Goal: Check status: Check status

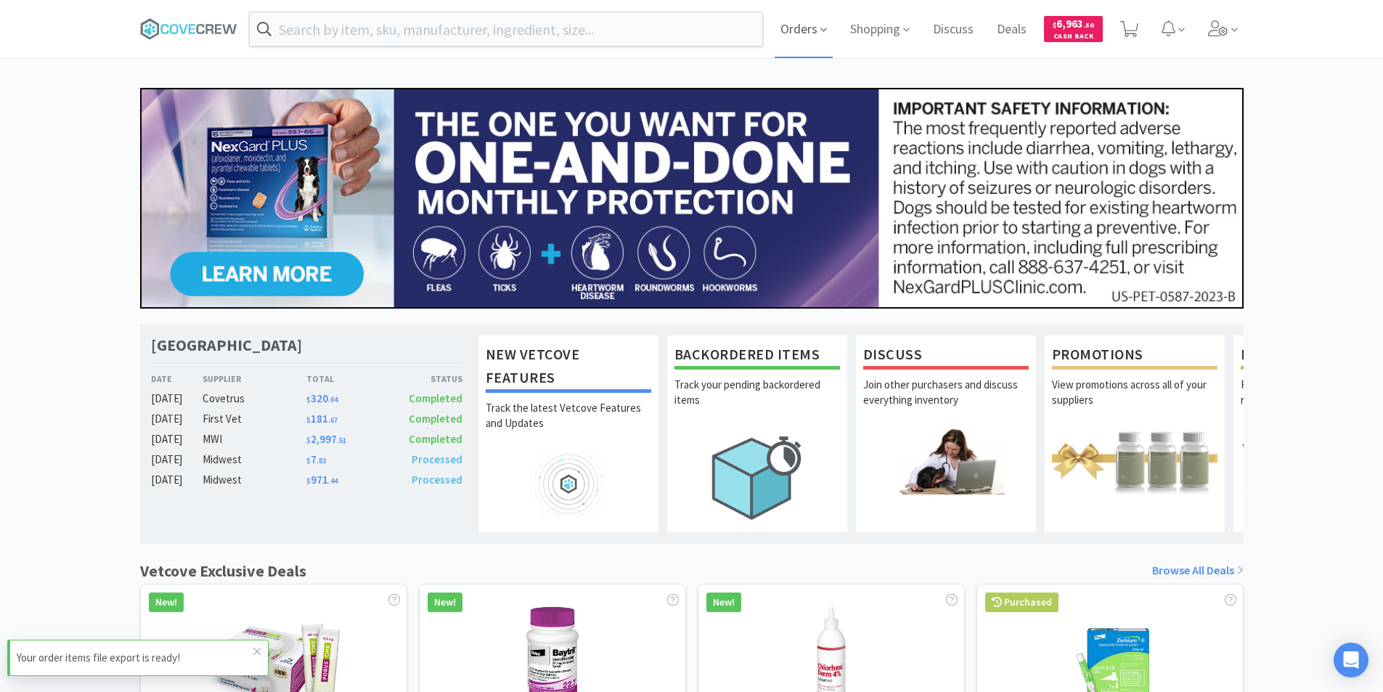
click at [799, 30] on span "Orders" at bounding box center [804, 29] width 58 height 58
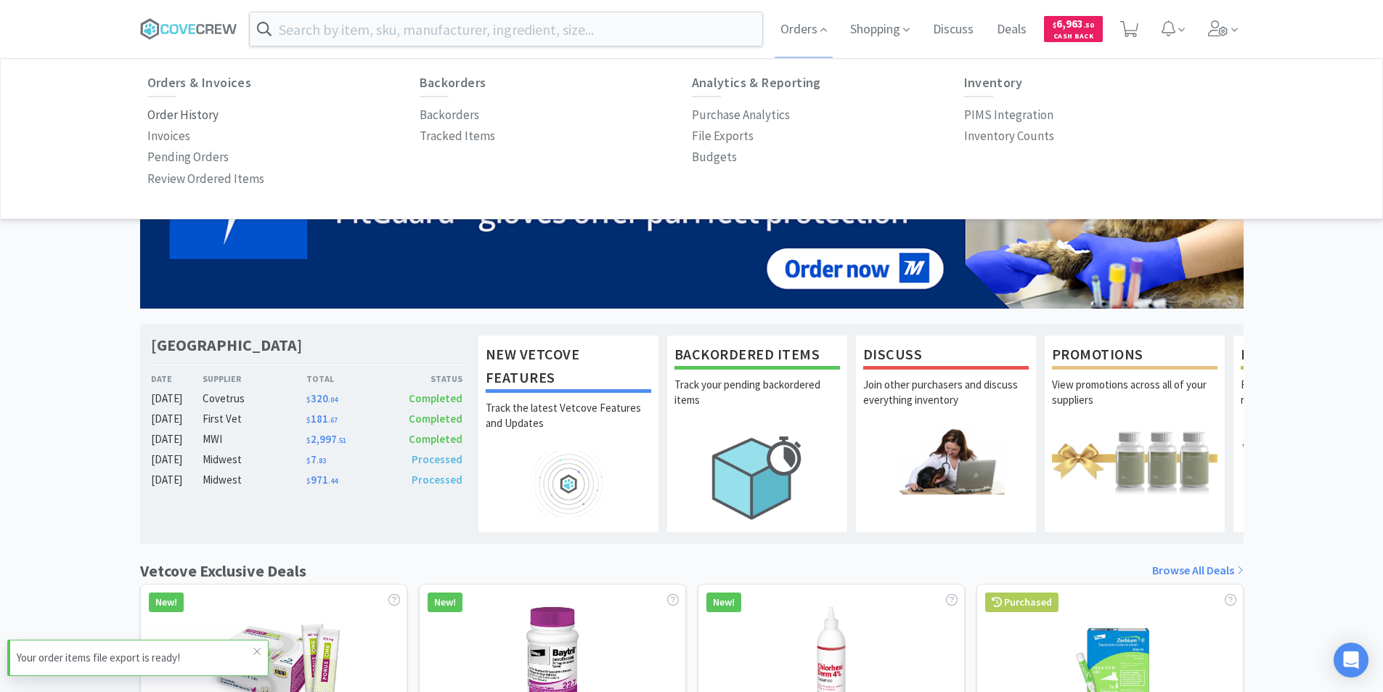
click at [198, 115] on p "Order History" at bounding box center [182, 115] width 71 height 20
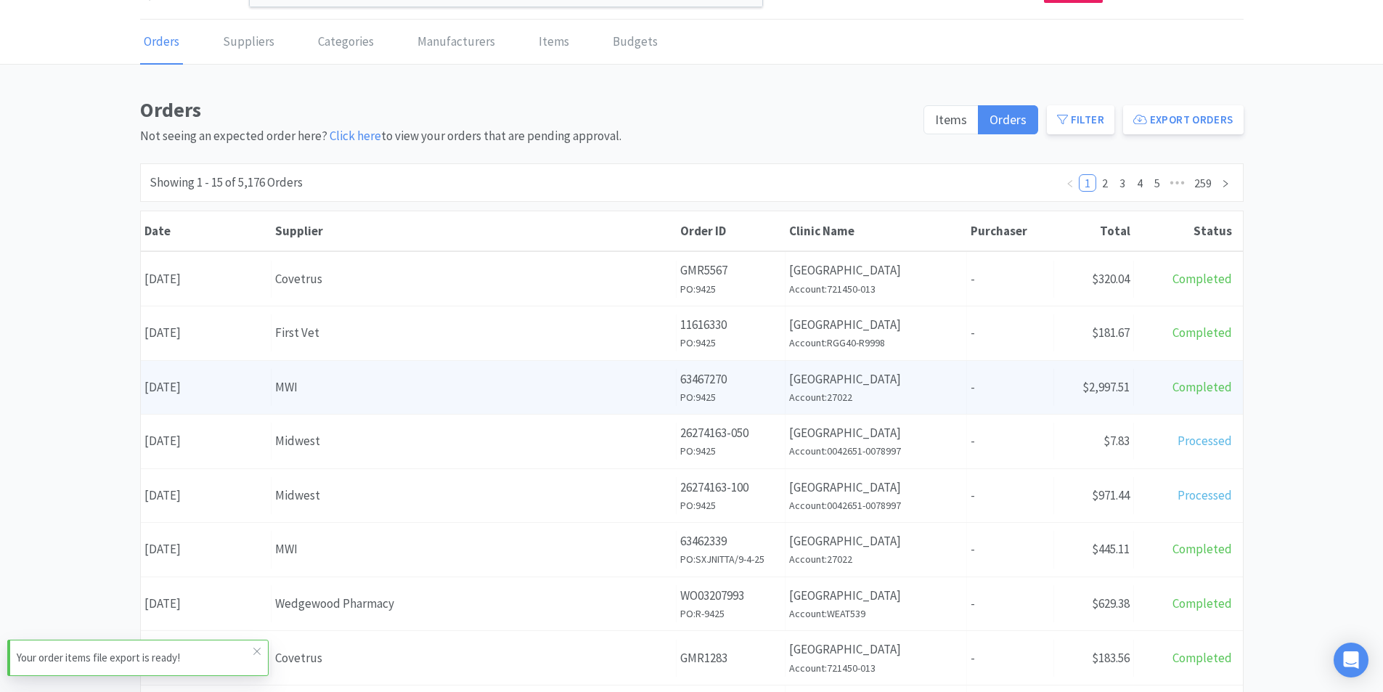
scroll to position [73, 0]
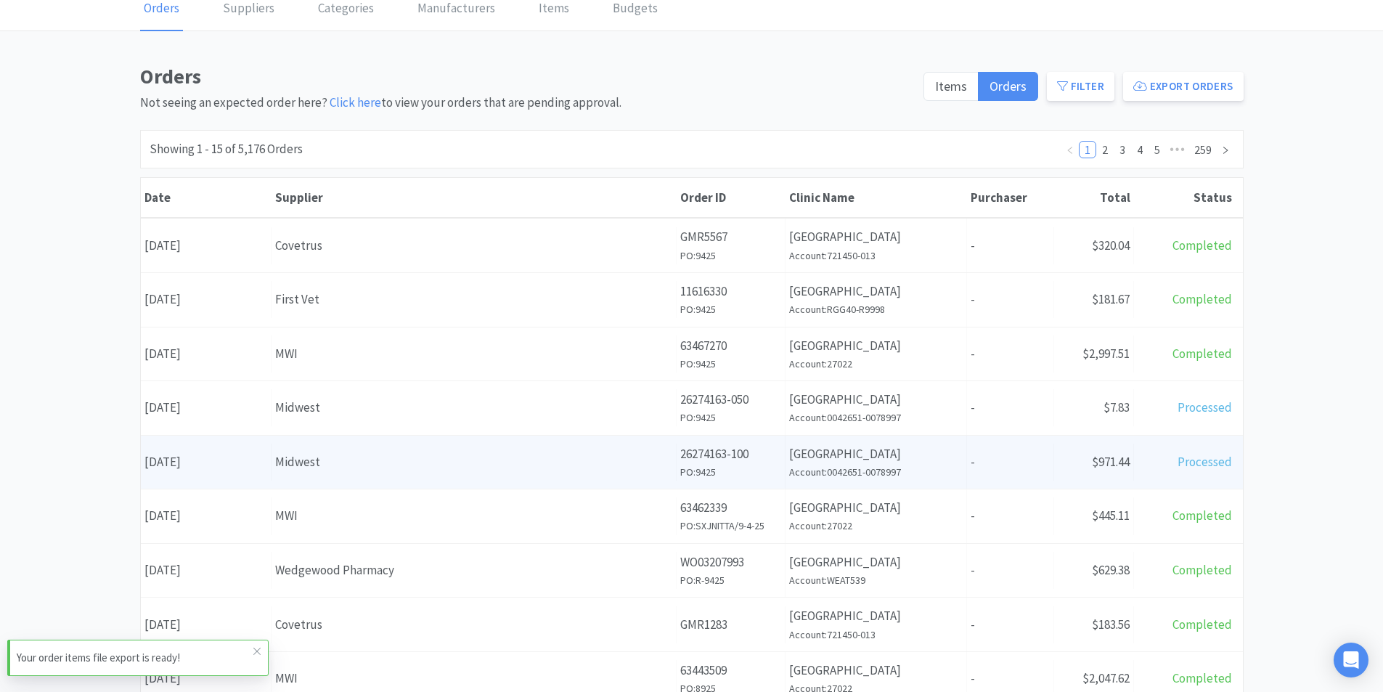
click at [330, 453] on div "Midwest" at bounding box center [473, 462] width 397 height 20
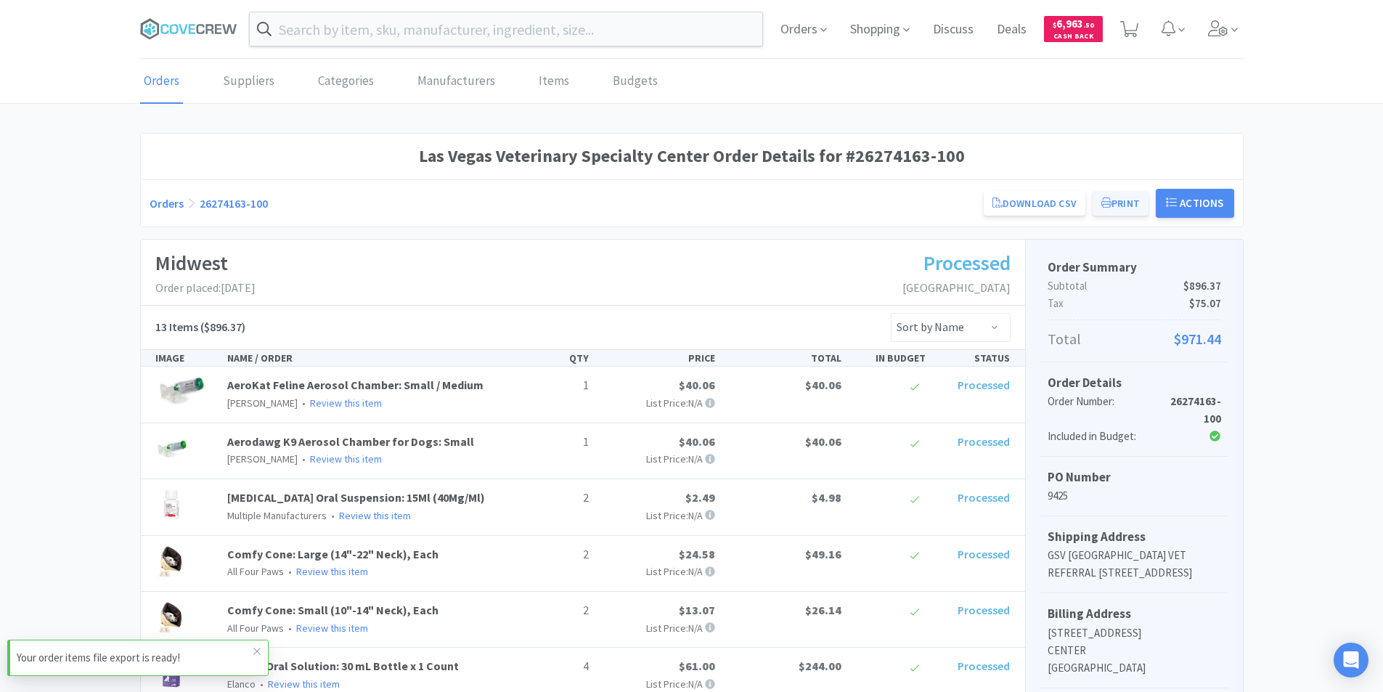
click at [1135, 205] on button "Print" at bounding box center [1121, 203] width 56 height 25
click at [1118, 215] on button "Print" at bounding box center [1121, 203] width 56 height 25
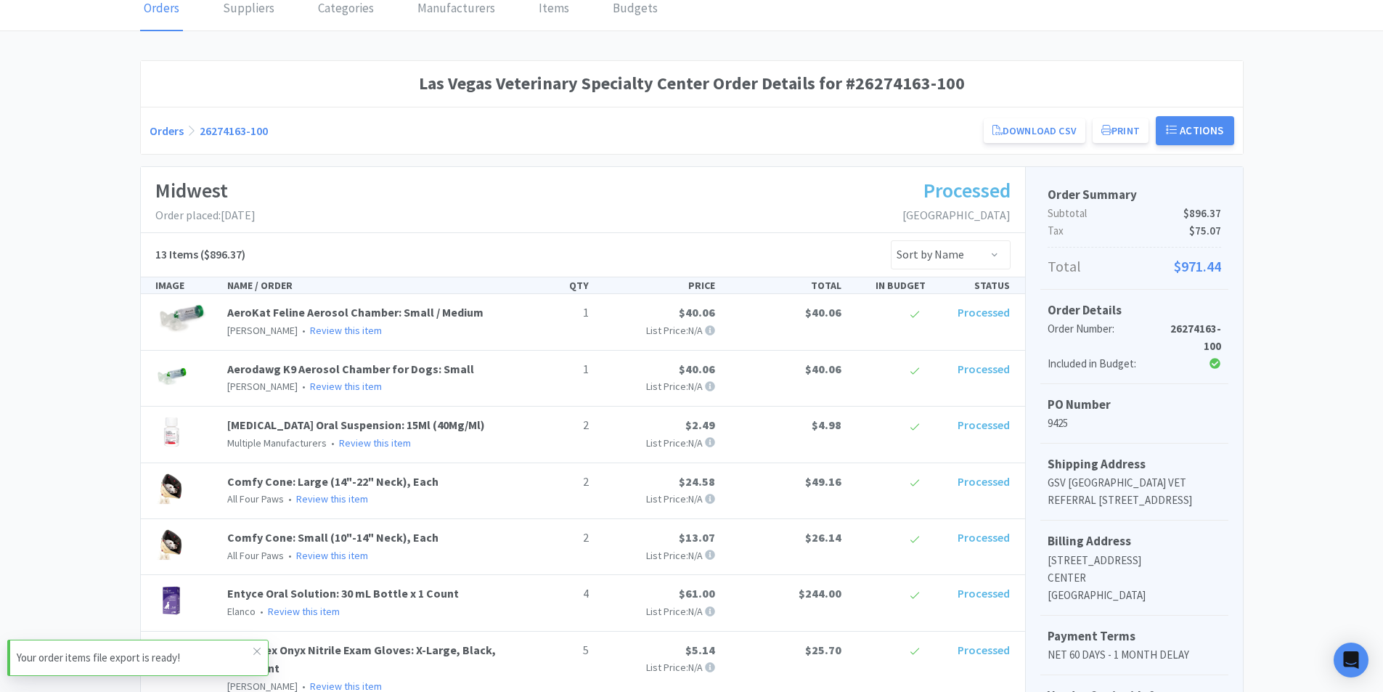
drag, startPoint x: 1329, startPoint y: 129, endPoint x: 1309, endPoint y: 115, distance: 25.0
click at [1332, 131] on div "Las Vegas Veterinary Specialty Center Order Details for #26274163-100 Orders 26…" at bounding box center [691, 606] width 1383 height 1093
